Goal: Use online tool/utility: Use online tool/utility

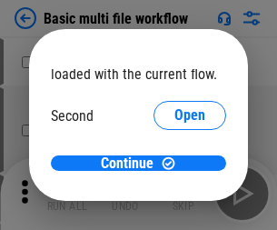
click at [175, 164] on span "Open" at bounding box center [190, 171] width 31 height 15
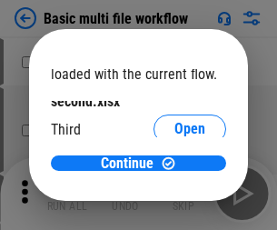
scroll to position [52, 0]
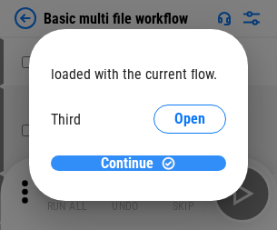
click at [132, 164] on span "Continue" at bounding box center [127, 163] width 53 height 15
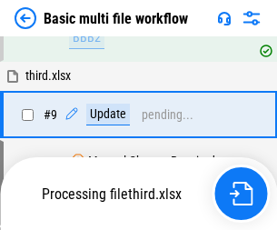
scroll to position [502, 0]
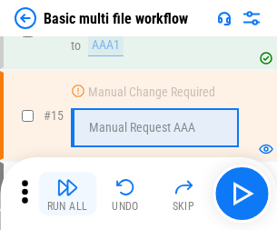
click at [67, 194] on img "button" at bounding box center [67, 187] width 22 height 22
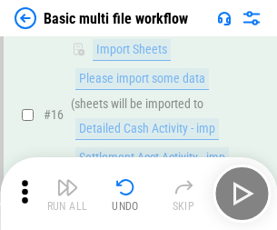
scroll to position [1211, 0]
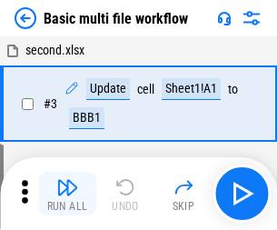
click at [67, 194] on img "button" at bounding box center [67, 187] width 22 height 22
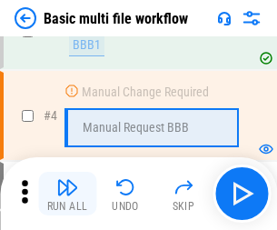
click at [67, 194] on img "button" at bounding box center [67, 187] width 22 height 22
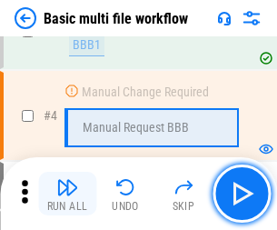
scroll to position [194, 0]
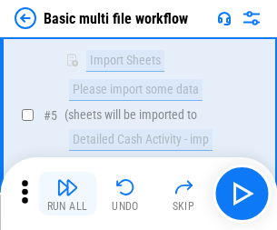
click at [67, 194] on img "button" at bounding box center [67, 187] width 22 height 22
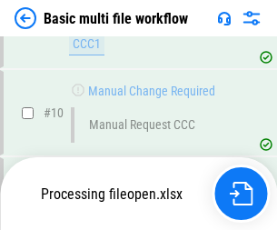
scroll to position [852, 0]
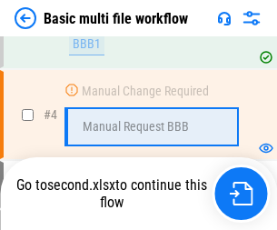
scroll to position [194, 0]
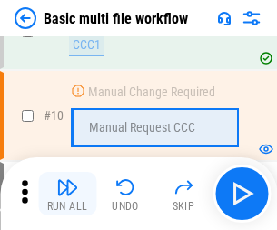
click at [67, 194] on img "button" at bounding box center [67, 187] width 22 height 22
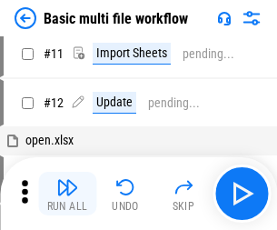
click at [67, 194] on img "button" at bounding box center [67, 187] width 22 height 22
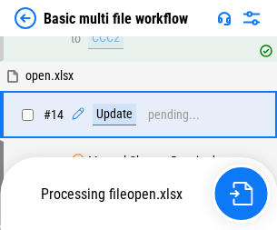
scroll to position [951, 0]
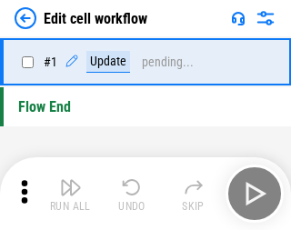
click at [67, 194] on img "button" at bounding box center [71, 187] width 22 height 22
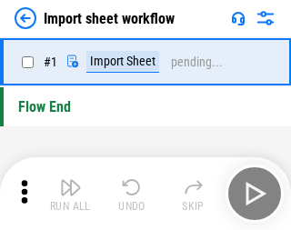
click at [67, 194] on img "button" at bounding box center [71, 187] width 22 height 22
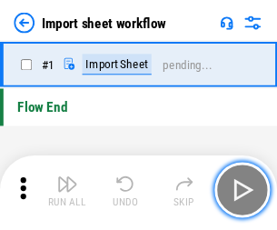
scroll to position [6, 0]
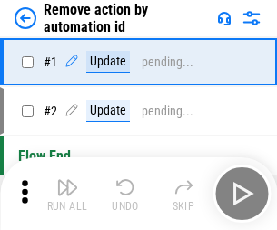
click at [67, 194] on img "button" at bounding box center [67, 187] width 22 height 22
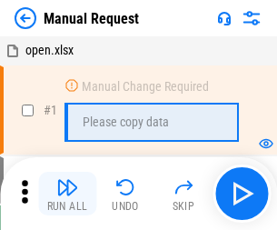
click at [67, 194] on img "button" at bounding box center [67, 187] width 22 height 22
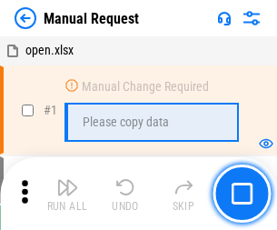
scroll to position [62, 0]
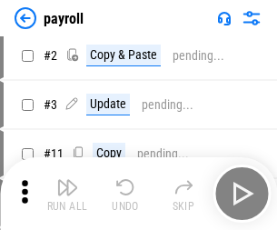
click at [67, 194] on img "button" at bounding box center [67, 187] width 22 height 22
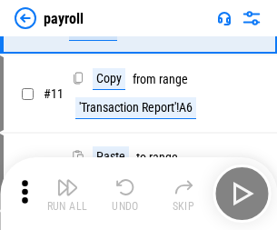
scroll to position [132, 0]
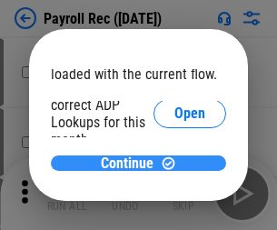
click at [132, 163] on span "Continue" at bounding box center [127, 163] width 53 height 15
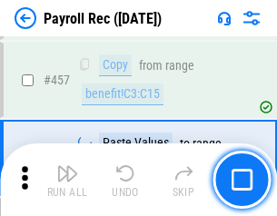
scroll to position [9508, 0]
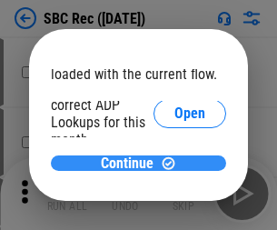
click at [132, 163] on span "Continue" at bounding box center [127, 163] width 53 height 15
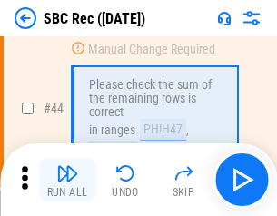
click at [67, 180] on img "button" at bounding box center [67, 174] width 22 height 22
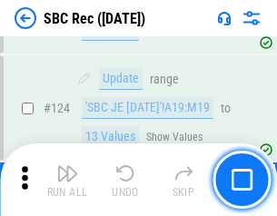
scroll to position [3444, 0]
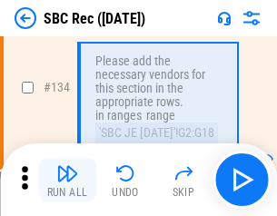
click at [67, 180] on img "button" at bounding box center [67, 174] width 22 height 22
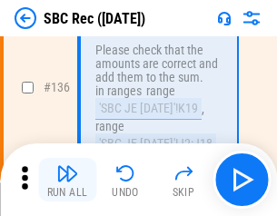
click at [67, 180] on img "button" at bounding box center [67, 174] width 22 height 22
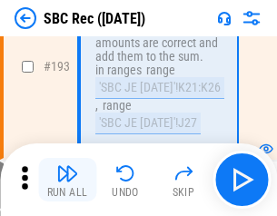
click at [67, 180] on img "button" at bounding box center [67, 174] width 22 height 22
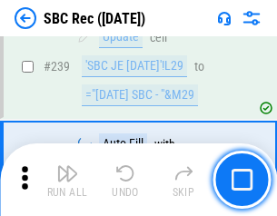
scroll to position [5844, 0]
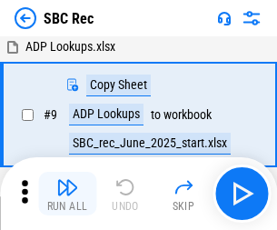
click at [67, 194] on img "button" at bounding box center [67, 187] width 22 height 22
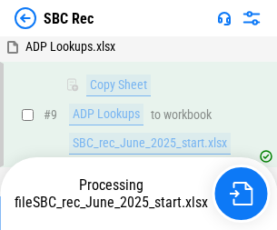
scroll to position [119, 0]
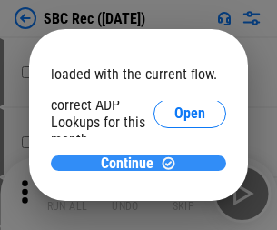
click at [132, 163] on span "Continue" at bounding box center [127, 163] width 53 height 15
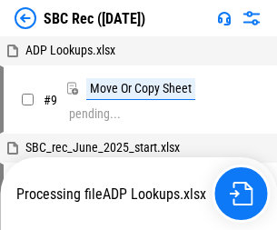
scroll to position [4, 0]
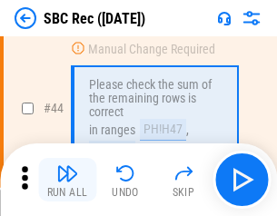
click at [67, 180] on img "button" at bounding box center [67, 174] width 22 height 22
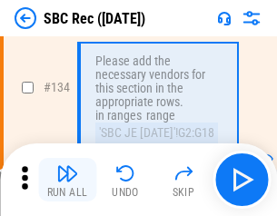
click at [67, 180] on img "button" at bounding box center [67, 174] width 22 height 22
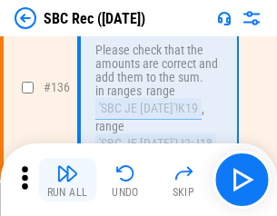
click at [67, 180] on img "button" at bounding box center [67, 174] width 22 height 22
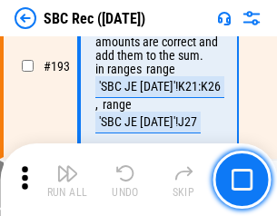
click at [67, 180] on img "button" at bounding box center [67, 174] width 22 height 22
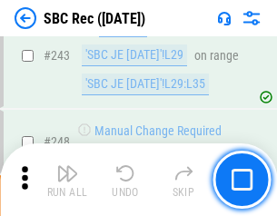
scroll to position [5844, 0]
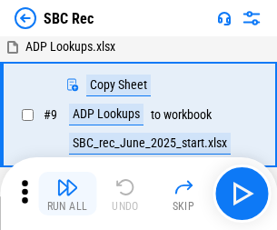
click at [67, 194] on img "button" at bounding box center [67, 187] width 22 height 22
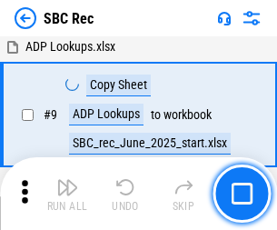
scroll to position [119, 0]
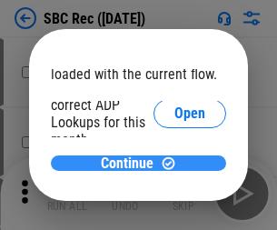
click at [132, 163] on span "Continue" at bounding box center [127, 163] width 53 height 15
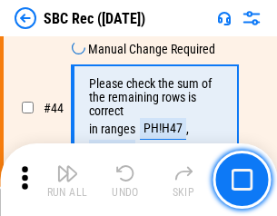
click at [67, 180] on img "button" at bounding box center [67, 174] width 22 height 22
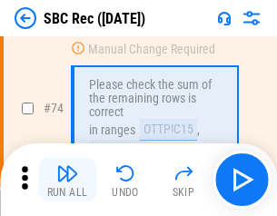
click at [67, 180] on img "button" at bounding box center [67, 174] width 22 height 22
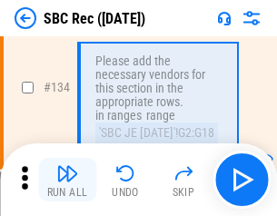
click at [67, 180] on img "button" at bounding box center [67, 174] width 22 height 22
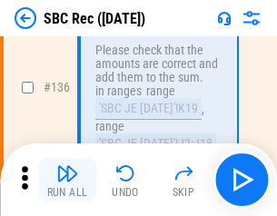
click at [67, 180] on img "button" at bounding box center [67, 174] width 22 height 22
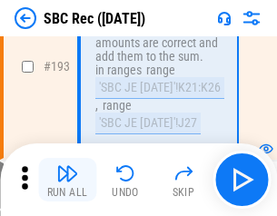
click at [67, 180] on img "button" at bounding box center [67, 174] width 22 height 22
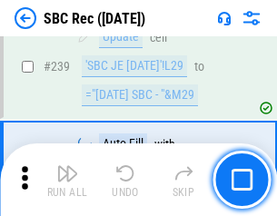
scroll to position [5844, 0]
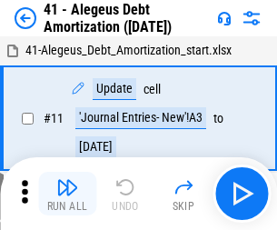
click at [67, 194] on img "button" at bounding box center [67, 187] width 22 height 22
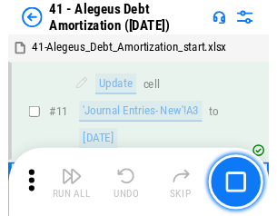
scroll to position [225, 0]
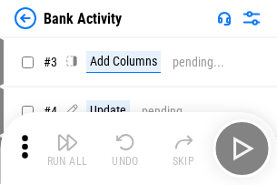
click at [67, 148] on img "button" at bounding box center [67, 142] width 22 height 22
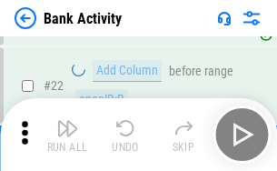
scroll to position [488, 0]
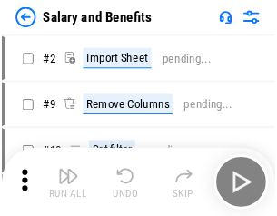
scroll to position [25, 0]
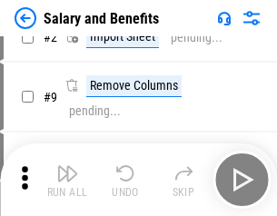
click at [67, 180] on img "button" at bounding box center [67, 174] width 22 height 22
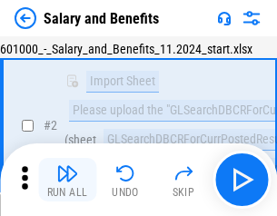
click at [67, 180] on img "button" at bounding box center [67, 174] width 22 height 22
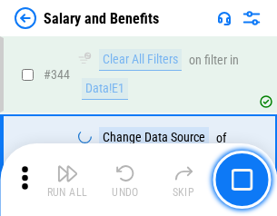
scroll to position [8517, 0]
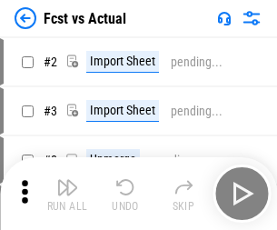
click at [67, 180] on img "button" at bounding box center [67, 187] width 22 height 22
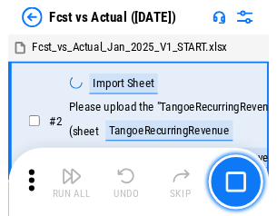
scroll to position [24, 0]
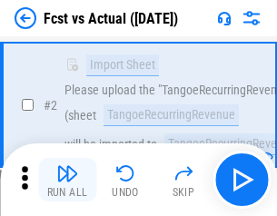
click at [67, 180] on img "button" at bounding box center [67, 174] width 22 height 22
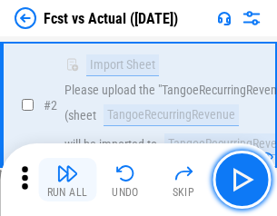
scroll to position [170, 0]
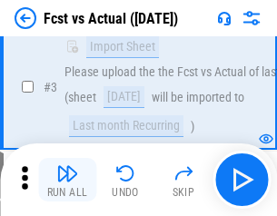
click at [67, 180] on img "button" at bounding box center [67, 174] width 22 height 22
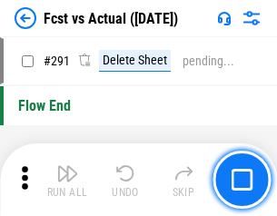
scroll to position [8609, 0]
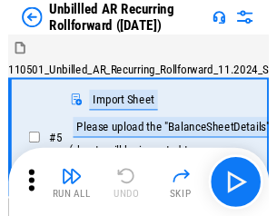
scroll to position [39, 0]
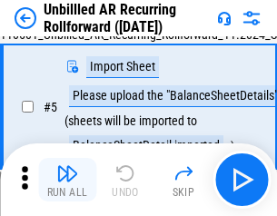
click at [67, 180] on img "button" at bounding box center [67, 174] width 22 height 22
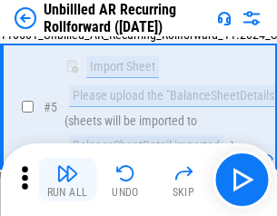
click at [67, 180] on img "button" at bounding box center [67, 174] width 22 height 22
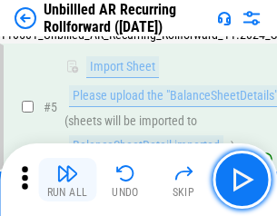
scroll to position [171, 0]
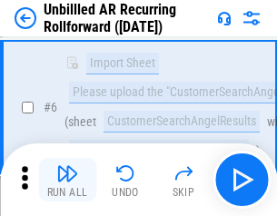
click at [67, 180] on img "button" at bounding box center [67, 174] width 22 height 22
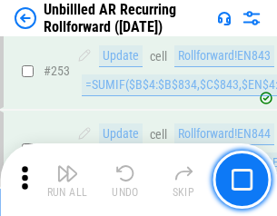
scroll to position [6178, 0]
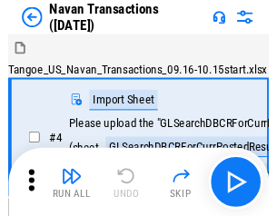
scroll to position [29, 0]
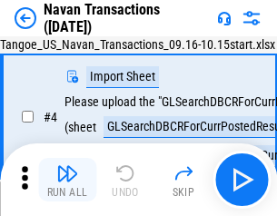
click at [67, 180] on img "button" at bounding box center [67, 174] width 22 height 22
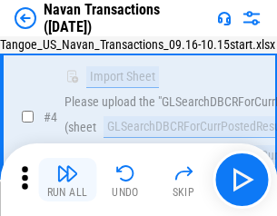
click at [67, 180] on img "button" at bounding box center [67, 174] width 22 height 22
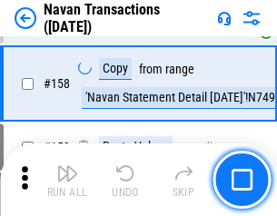
scroll to position [5897, 0]
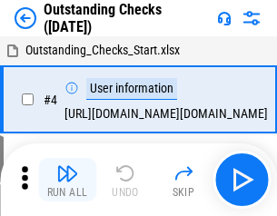
click at [67, 180] on img "button" at bounding box center [67, 174] width 22 height 22
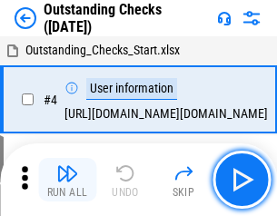
scroll to position [76, 0]
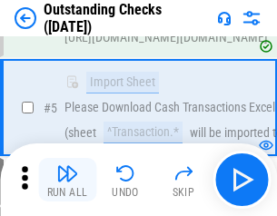
click at [67, 180] on img "button" at bounding box center [67, 174] width 22 height 22
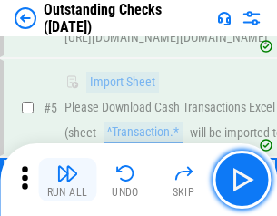
scroll to position [190, 0]
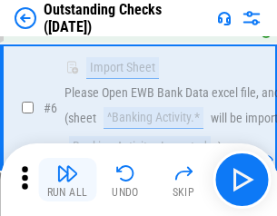
click at [67, 180] on img "button" at bounding box center [67, 174] width 22 height 22
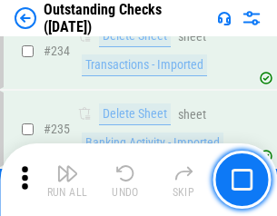
scroll to position [5524, 0]
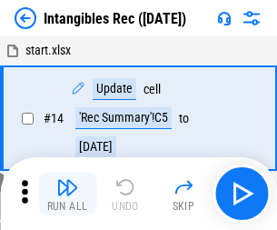
click at [67, 194] on img "button" at bounding box center [67, 187] width 22 height 22
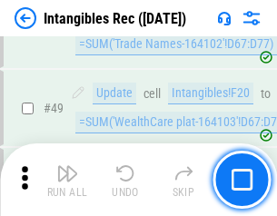
scroll to position [709, 0]
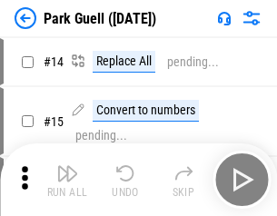
click at [67, 180] on img "button" at bounding box center [67, 174] width 22 height 22
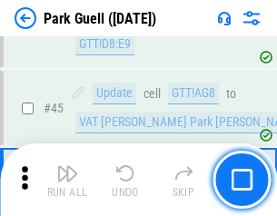
scroll to position [2275, 0]
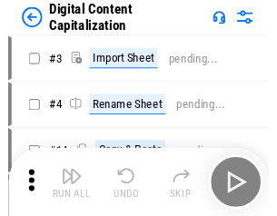
scroll to position [39, 0]
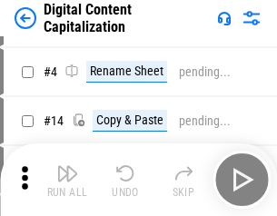
click at [67, 180] on img "button" at bounding box center [67, 174] width 22 height 22
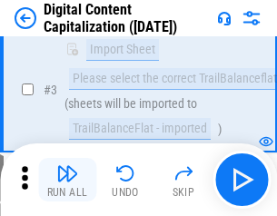
click at [67, 180] on img "button" at bounding box center [67, 174] width 22 height 22
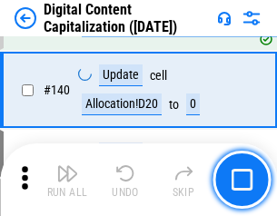
scroll to position [1915, 0]
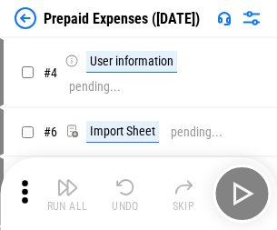
click at [67, 180] on img "button" at bounding box center [67, 187] width 22 height 22
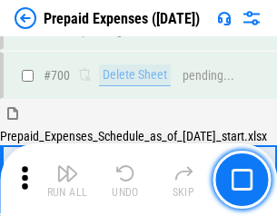
scroll to position [4894, 0]
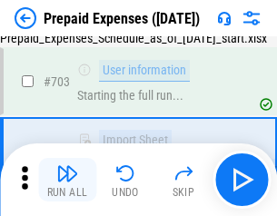
click at [67, 180] on img "button" at bounding box center [67, 174] width 22 height 22
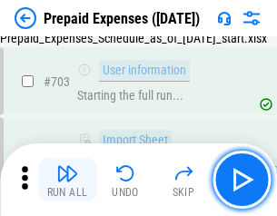
scroll to position [5001, 0]
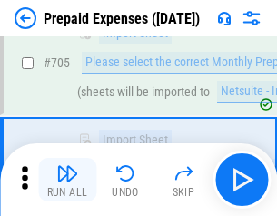
click at [67, 180] on img "button" at bounding box center [67, 174] width 22 height 22
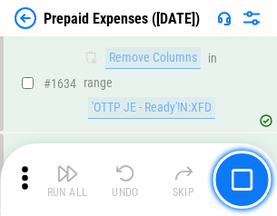
scroll to position [17710, 0]
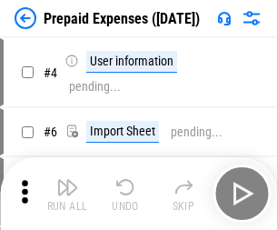
click at [67, 194] on img "button" at bounding box center [67, 187] width 22 height 22
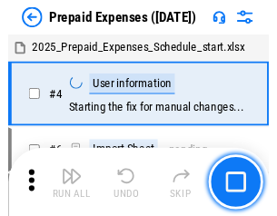
scroll to position [80, 0]
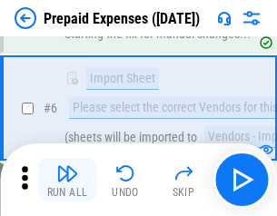
click at [67, 180] on img "button" at bounding box center [67, 174] width 22 height 22
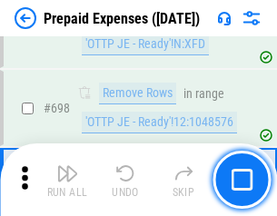
scroll to position [6334, 0]
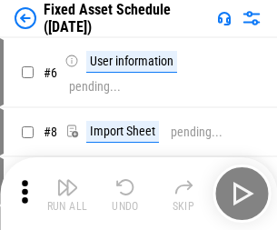
click at [67, 194] on img "button" at bounding box center [67, 187] width 22 height 22
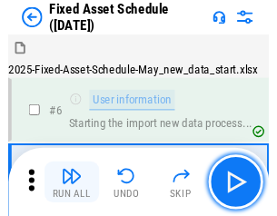
scroll to position [98, 0]
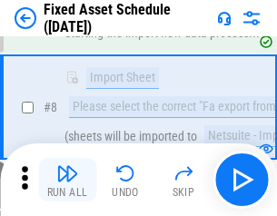
click at [67, 180] on img "button" at bounding box center [67, 174] width 22 height 22
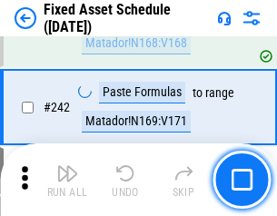
scroll to position [5635, 0]
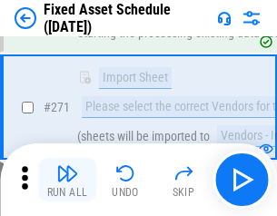
click at [67, 180] on img "button" at bounding box center [67, 174] width 22 height 22
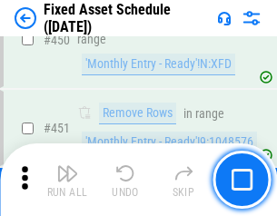
scroll to position [8131, 0]
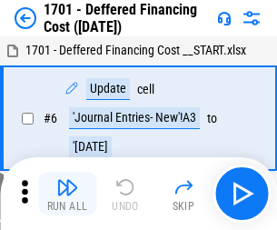
click at [67, 194] on img "button" at bounding box center [67, 187] width 22 height 22
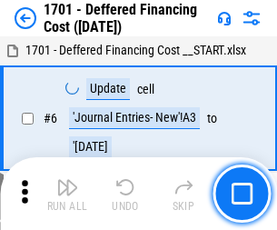
scroll to position [218, 0]
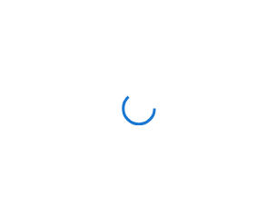
scroll to position [3, 0]
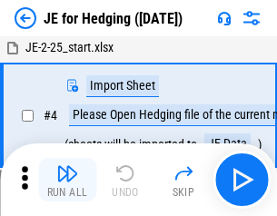
click at [67, 180] on img "button" at bounding box center [67, 174] width 22 height 22
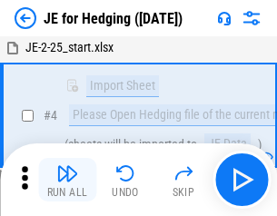
click at [67, 180] on img "button" at bounding box center [67, 174] width 22 height 22
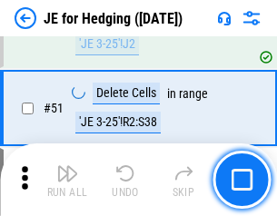
scroll to position [1178, 0]
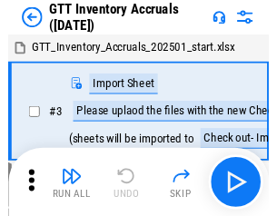
scroll to position [3, 0]
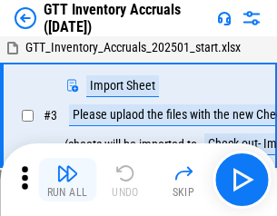
click at [67, 180] on img "button" at bounding box center [67, 174] width 22 height 22
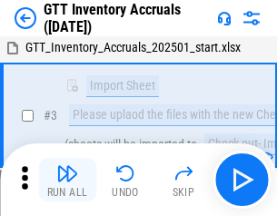
click at [67, 180] on img "button" at bounding box center [67, 174] width 22 height 22
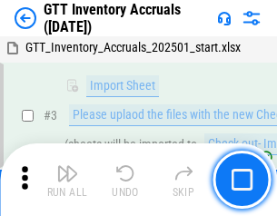
scroll to position [117, 0]
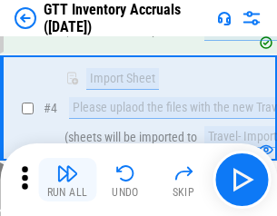
click at [67, 180] on img "button" at bounding box center [67, 174] width 22 height 22
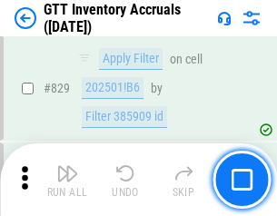
scroll to position [13807, 0]
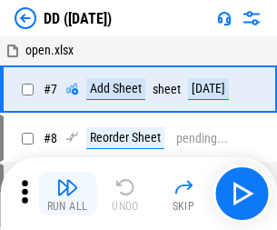
click at [67, 194] on img "button" at bounding box center [67, 187] width 22 height 22
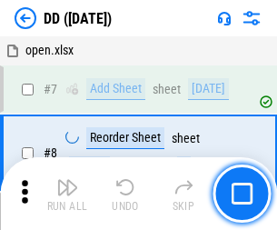
scroll to position [176, 0]
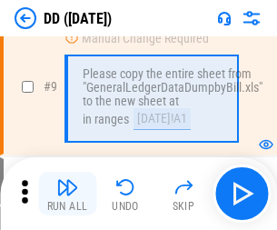
click at [67, 194] on img "button" at bounding box center [67, 187] width 22 height 22
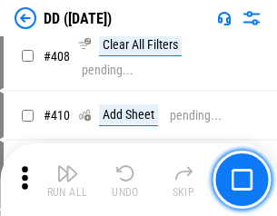
scroll to position [8138, 0]
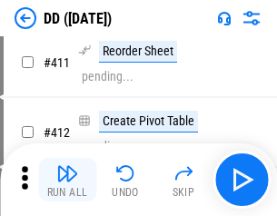
click at [67, 180] on img "button" at bounding box center [67, 174] width 22 height 22
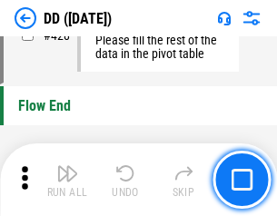
scroll to position [8706, 0]
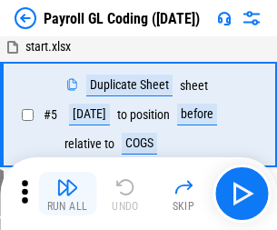
click at [67, 194] on img "button" at bounding box center [67, 187] width 22 height 22
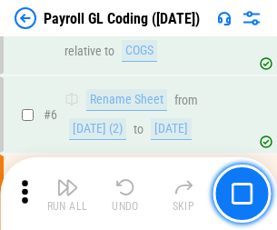
scroll to position [218, 0]
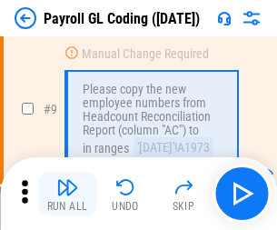
click at [67, 194] on img "button" at bounding box center [67, 187] width 22 height 22
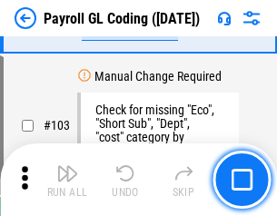
scroll to position [4268, 0]
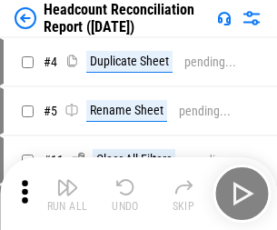
click at [67, 194] on img "button" at bounding box center [67, 187] width 22 height 22
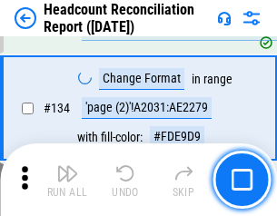
scroll to position [2187, 0]
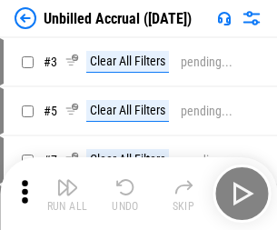
click at [67, 194] on img "button" at bounding box center [67, 187] width 22 height 22
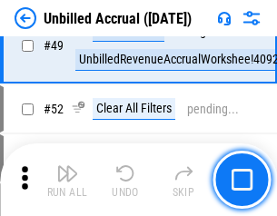
scroll to position [1650, 0]
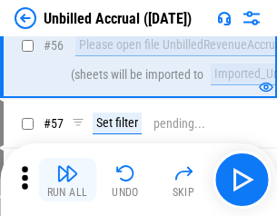
click at [67, 180] on img "button" at bounding box center [67, 174] width 22 height 22
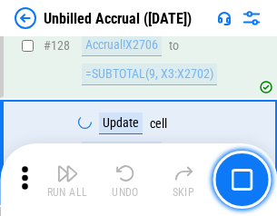
scroll to position [5418, 0]
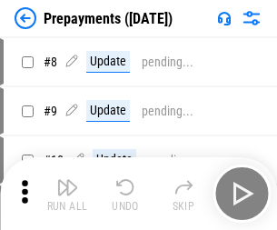
click at [67, 194] on img "button" at bounding box center [67, 187] width 22 height 22
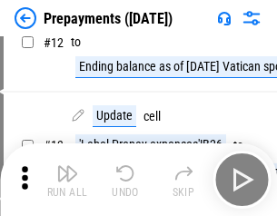
scroll to position [114, 0]
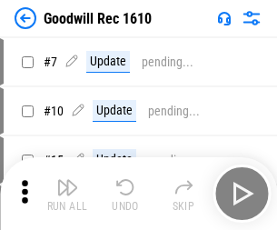
click at [67, 194] on img "button" at bounding box center [67, 187] width 22 height 22
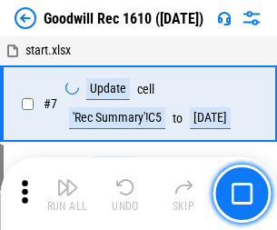
scroll to position [311, 0]
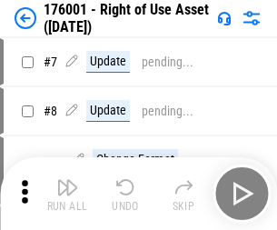
click at [67, 194] on img "button" at bounding box center [67, 187] width 22 height 22
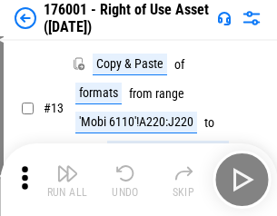
scroll to position [117, 0]
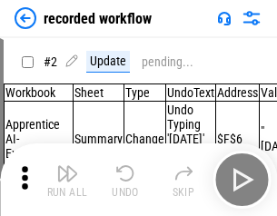
click at [67, 180] on img "button" at bounding box center [67, 174] width 22 height 22
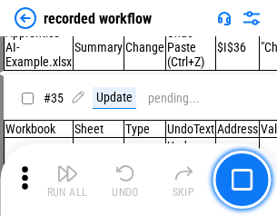
scroll to position [5685, 0]
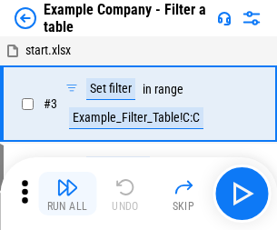
click at [67, 194] on img "button" at bounding box center [67, 187] width 22 height 22
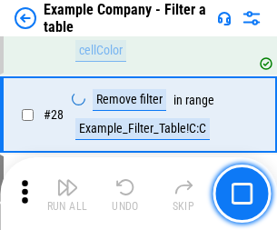
scroll to position [1664, 0]
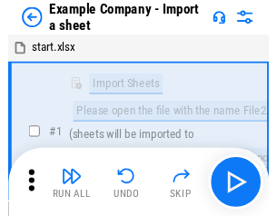
scroll to position [28, 0]
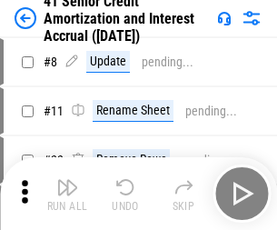
click at [67, 180] on img "button" at bounding box center [67, 187] width 22 height 22
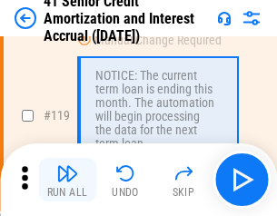
click at [67, 180] on img "button" at bounding box center [67, 174] width 22 height 22
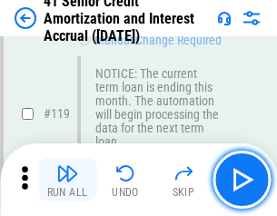
scroll to position [1716, 0]
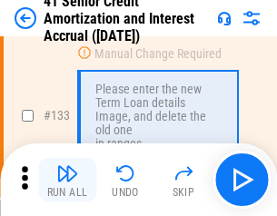
click at [67, 180] on img "button" at bounding box center [67, 174] width 22 height 22
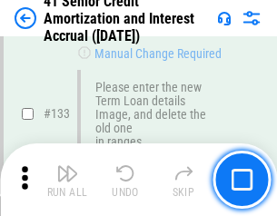
scroll to position [1901, 0]
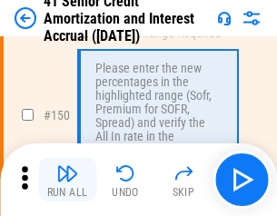
click at [67, 180] on img "button" at bounding box center [67, 174] width 22 height 22
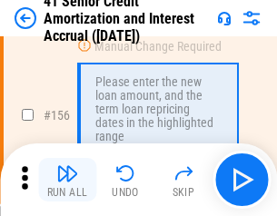
click at [67, 180] on img "button" at bounding box center [67, 174] width 22 height 22
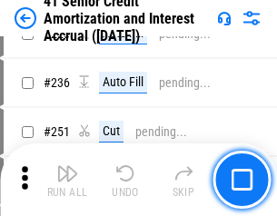
scroll to position [4074, 0]
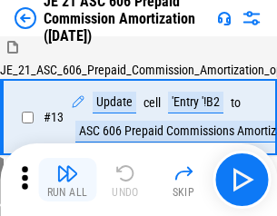
click at [67, 180] on img "button" at bounding box center [67, 174] width 22 height 22
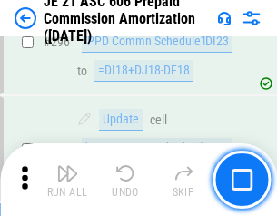
scroll to position [3347, 0]
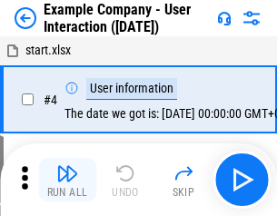
click at [67, 180] on img "button" at bounding box center [67, 174] width 22 height 22
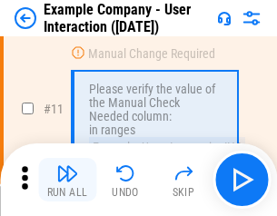
click at [67, 180] on img "button" at bounding box center [67, 174] width 22 height 22
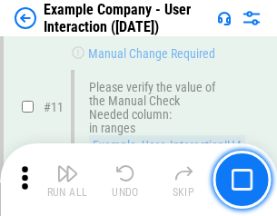
scroll to position [394, 0]
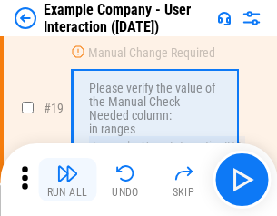
click at [67, 180] on img "button" at bounding box center [67, 174] width 22 height 22
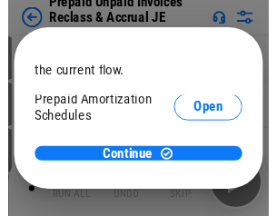
scroll to position [108, 0]
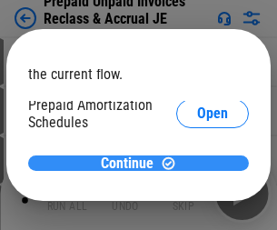
click at [132, 163] on span "Continue" at bounding box center [127, 163] width 53 height 15
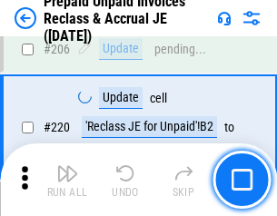
scroll to position [2357, 0]
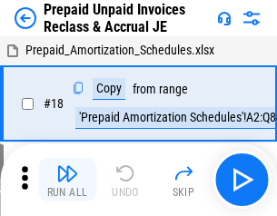
click at [67, 180] on img "button" at bounding box center [67, 174] width 22 height 22
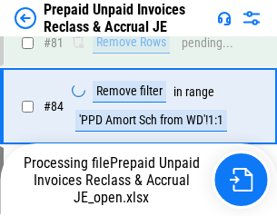
scroll to position [1484, 0]
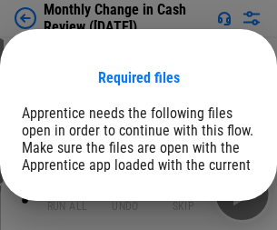
click at [204, 216] on span "Open" at bounding box center [219, 223] width 31 height 15
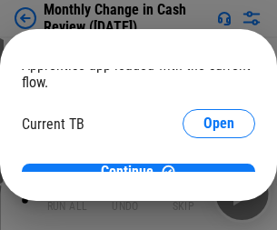
click at [204, 172] on span "Open" at bounding box center [219, 179] width 31 height 15
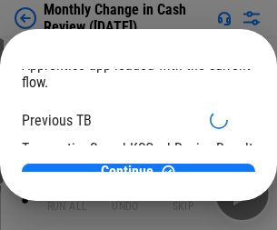
scroll to position [59, 0]
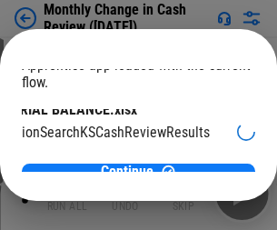
scroll to position [115, 73]
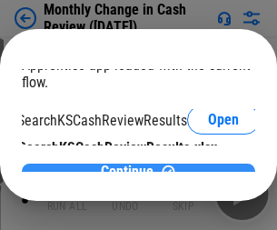
click at [132, 165] on span "Continue" at bounding box center [127, 172] width 53 height 15
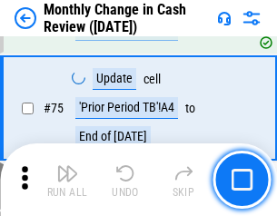
scroll to position [1302, 0]
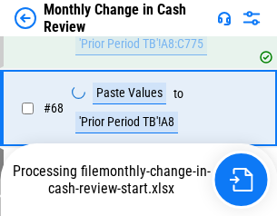
scroll to position [1302, 0]
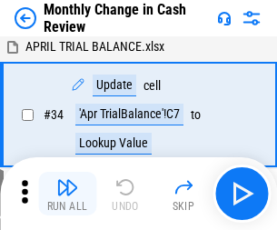
click at [67, 194] on img "button" at bounding box center [67, 187] width 22 height 22
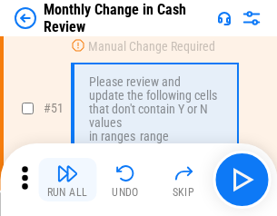
click at [67, 180] on img "button" at bounding box center [67, 174] width 22 height 22
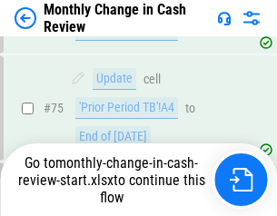
scroll to position [1302, 0]
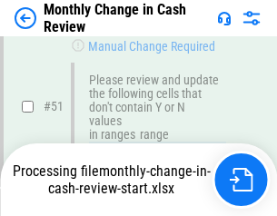
scroll to position [1302, 0]
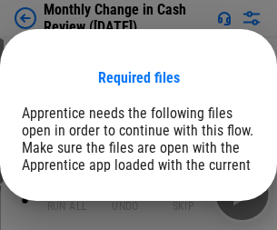
click at [204, 216] on span "Open" at bounding box center [219, 223] width 31 height 15
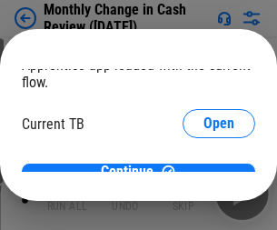
click at [204, 172] on span "Open" at bounding box center [219, 179] width 31 height 15
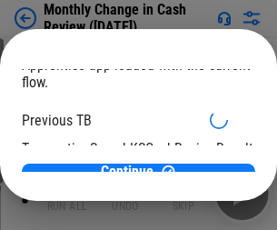
scroll to position [59, 0]
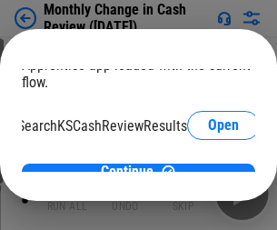
scroll to position [115, 73]
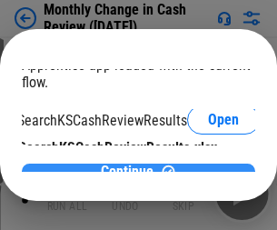
click at [132, 165] on span "Continue" at bounding box center [127, 172] width 53 height 15
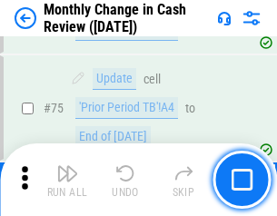
scroll to position [1302, 0]
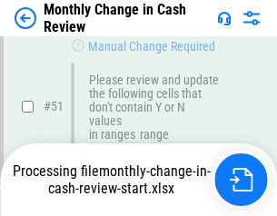
scroll to position [1302, 0]
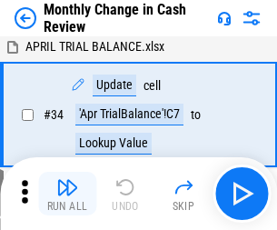
click at [67, 194] on img "button" at bounding box center [67, 187] width 22 height 22
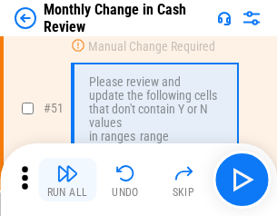
click at [67, 180] on img "button" at bounding box center [67, 174] width 22 height 22
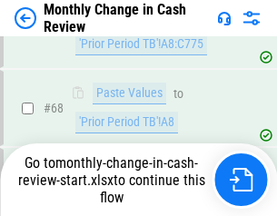
scroll to position [1302, 0]
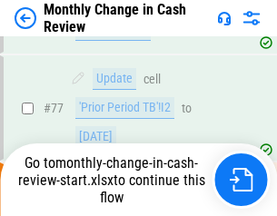
scroll to position [1302, 0]
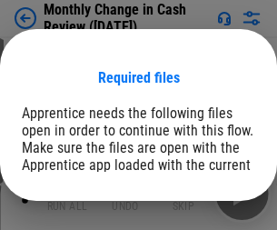
click at [204, 216] on span "Open" at bounding box center [219, 223] width 31 height 15
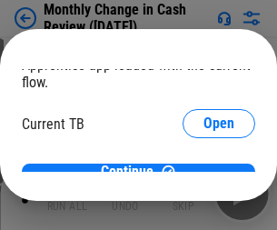
click at [204, 172] on span "Open" at bounding box center [219, 179] width 31 height 15
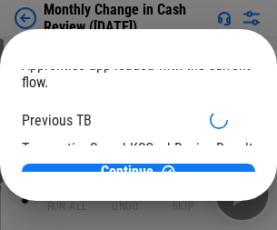
scroll to position [59, 0]
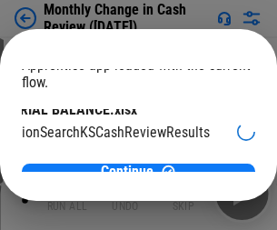
scroll to position [115, 73]
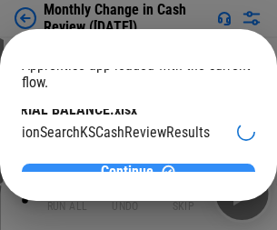
click at [132, 165] on span "Continue" at bounding box center [127, 172] width 53 height 15
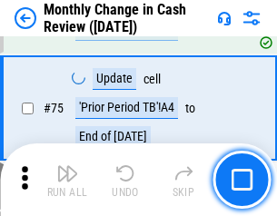
scroll to position [1302, 0]
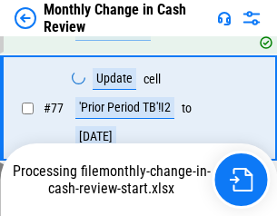
scroll to position [1302, 0]
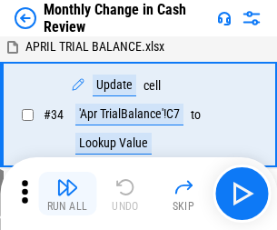
click at [67, 194] on img "button" at bounding box center [67, 187] width 22 height 22
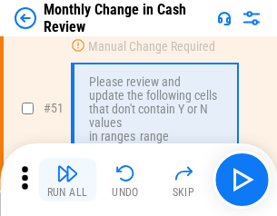
click at [67, 180] on img "button" at bounding box center [67, 174] width 22 height 22
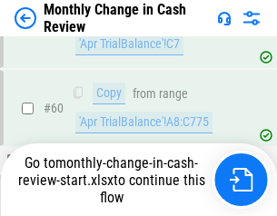
scroll to position [1302, 0]
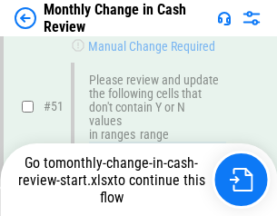
scroll to position [1302, 0]
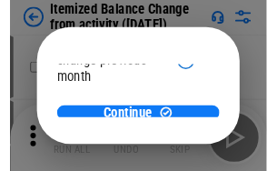
scroll to position [133, 0]
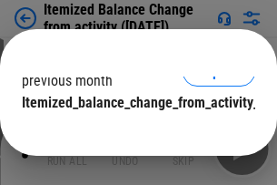
click at [132, 132] on span "Continue" at bounding box center [127, 139] width 53 height 15
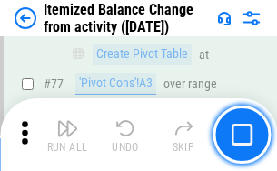
scroll to position [1778, 0]
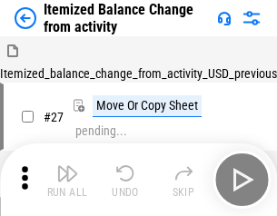
scroll to position [28, 0]
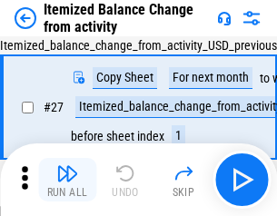
click at [67, 180] on img "button" at bounding box center [67, 174] width 22 height 22
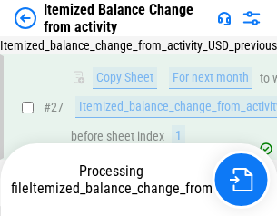
scroll to position [381, 0]
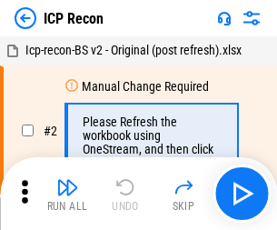
scroll to position [8, 0]
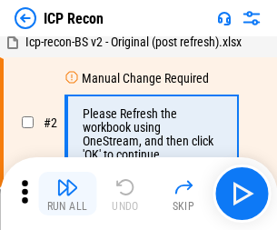
click at [67, 194] on img "button" at bounding box center [67, 187] width 22 height 22
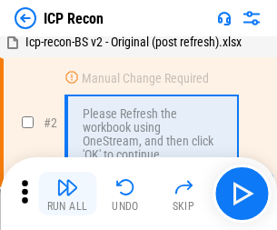
click at [67, 194] on img "button" at bounding box center [67, 187] width 22 height 22
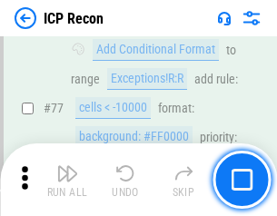
scroll to position [1634, 0]
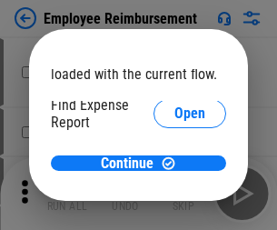
click at [175, 211] on span "Open" at bounding box center [190, 218] width 31 height 15
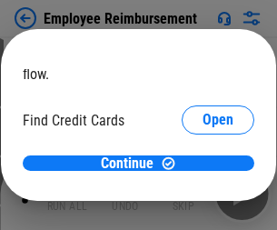
scroll to position [106, 0]
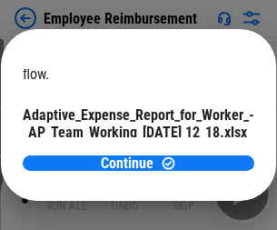
click at [203, 153] on span "Open" at bounding box center [218, 160] width 31 height 15
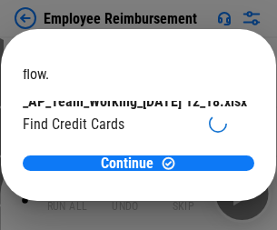
scroll to position [189, 0]
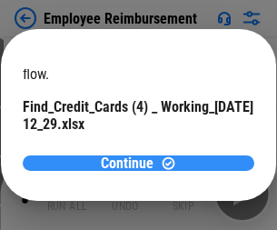
click at [132, 163] on span "Continue" at bounding box center [127, 163] width 53 height 15
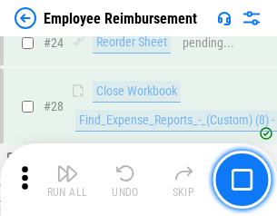
scroll to position [850, 0]
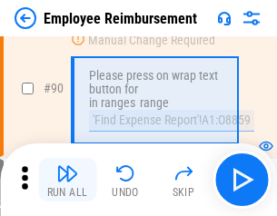
click at [67, 180] on img "button" at bounding box center [67, 174] width 22 height 22
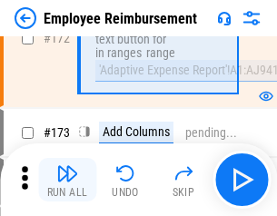
click at [67, 180] on img "button" at bounding box center [67, 174] width 22 height 22
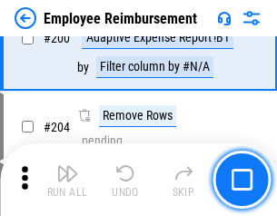
scroll to position [4602, 0]
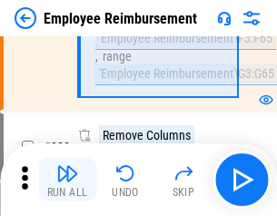
click at [67, 180] on img "button" at bounding box center [67, 174] width 22 height 22
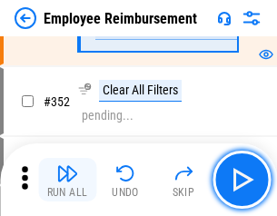
click at [67, 180] on img "button" at bounding box center [67, 174] width 22 height 22
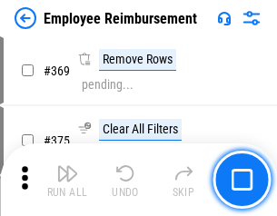
scroll to position [9377, 0]
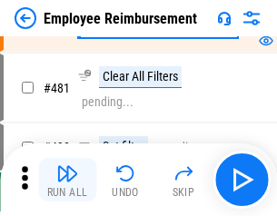
click at [67, 180] on img "button" at bounding box center [67, 174] width 22 height 22
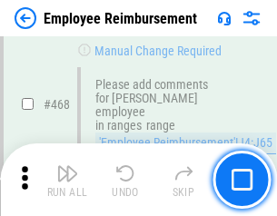
scroll to position [11121, 0]
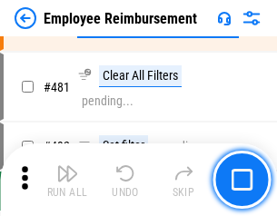
click at [67, 180] on img "button" at bounding box center [67, 174] width 22 height 22
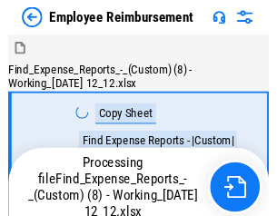
scroll to position [62, 0]
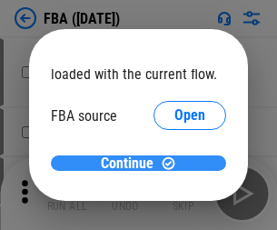
click at [132, 164] on span "Continue" at bounding box center [127, 163] width 53 height 15
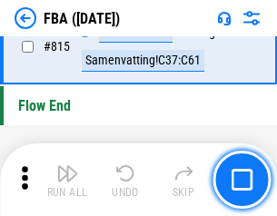
scroll to position [16283, 0]
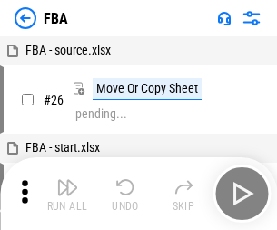
scroll to position [18, 0]
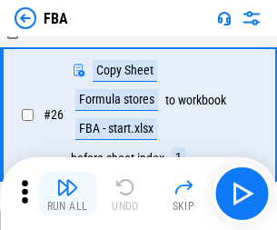
click at [67, 194] on img "button" at bounding box center [67, 187] width 22 height 22
